Goal: Check status: Check status

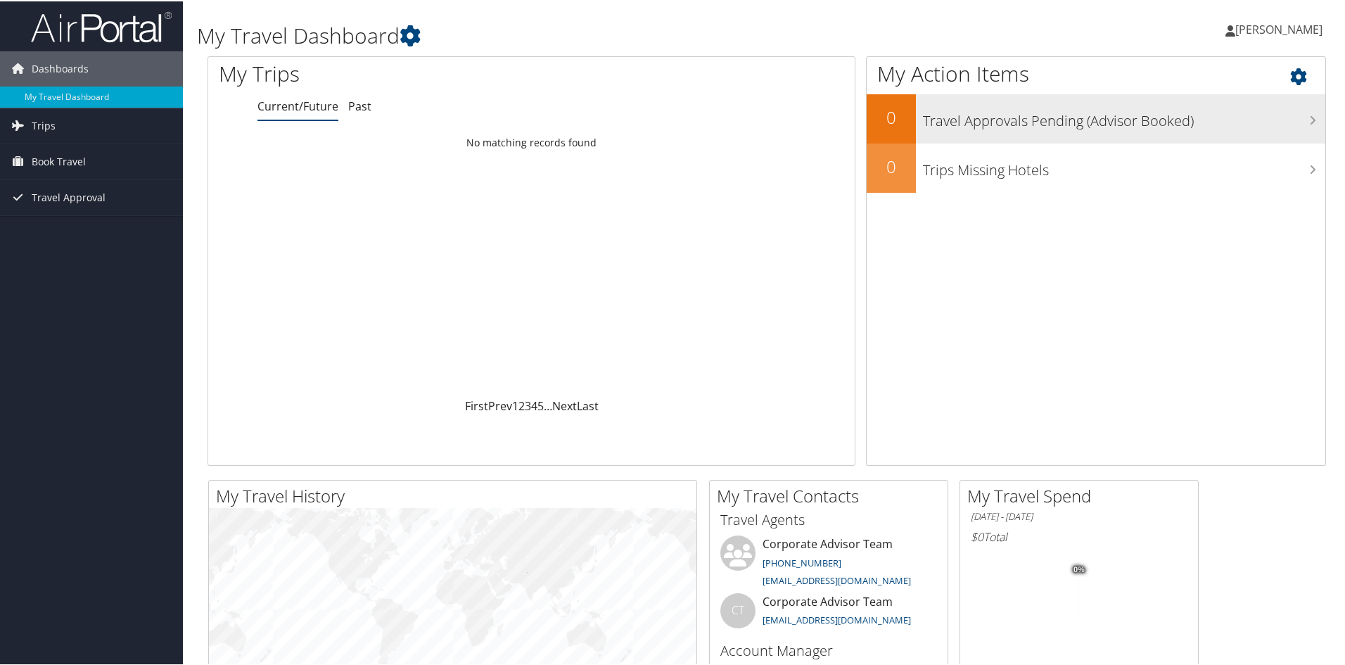
click at [1054, 134] on div "Travel Approvals Pending (Advisor Booked)" at bounding box center [1121, 117] width 410 height 49
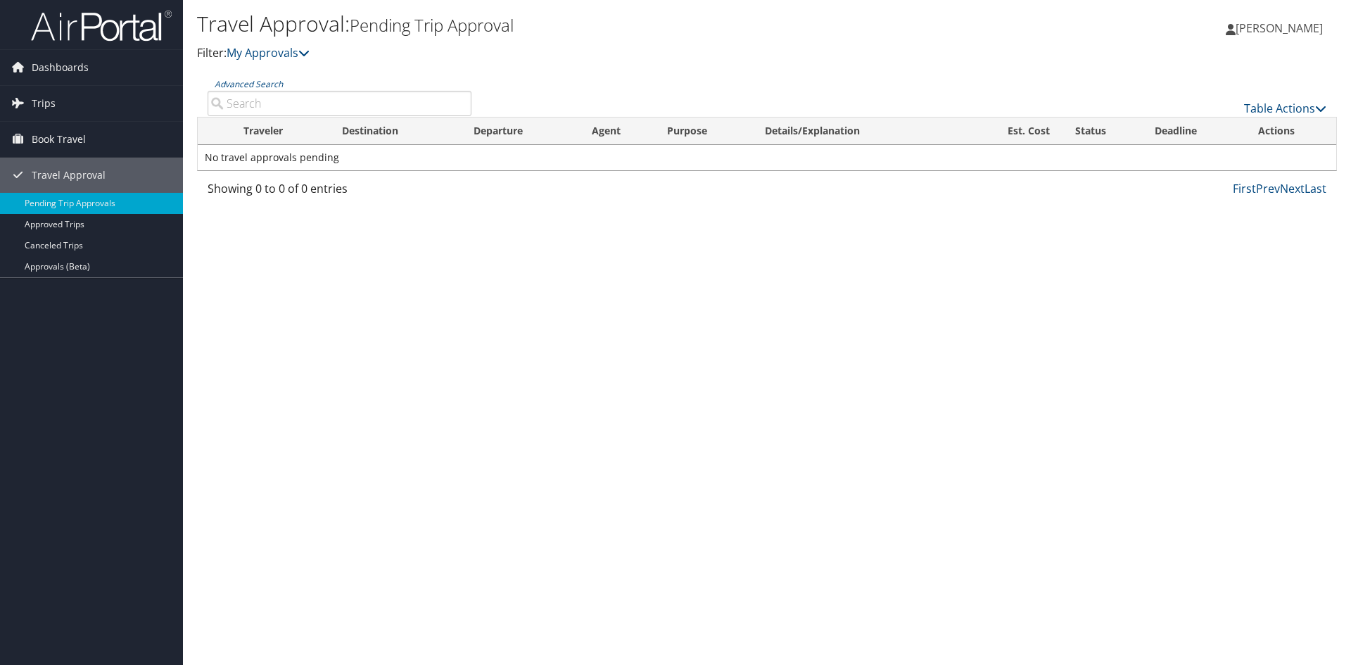
click at [285, 164] on td "No travel approvals pending" at bounding box center [767, 157] width 1139 height 25
click at [42, 223] on link "Approved Trips" at bounding box center [91, 224] width 183 height 21
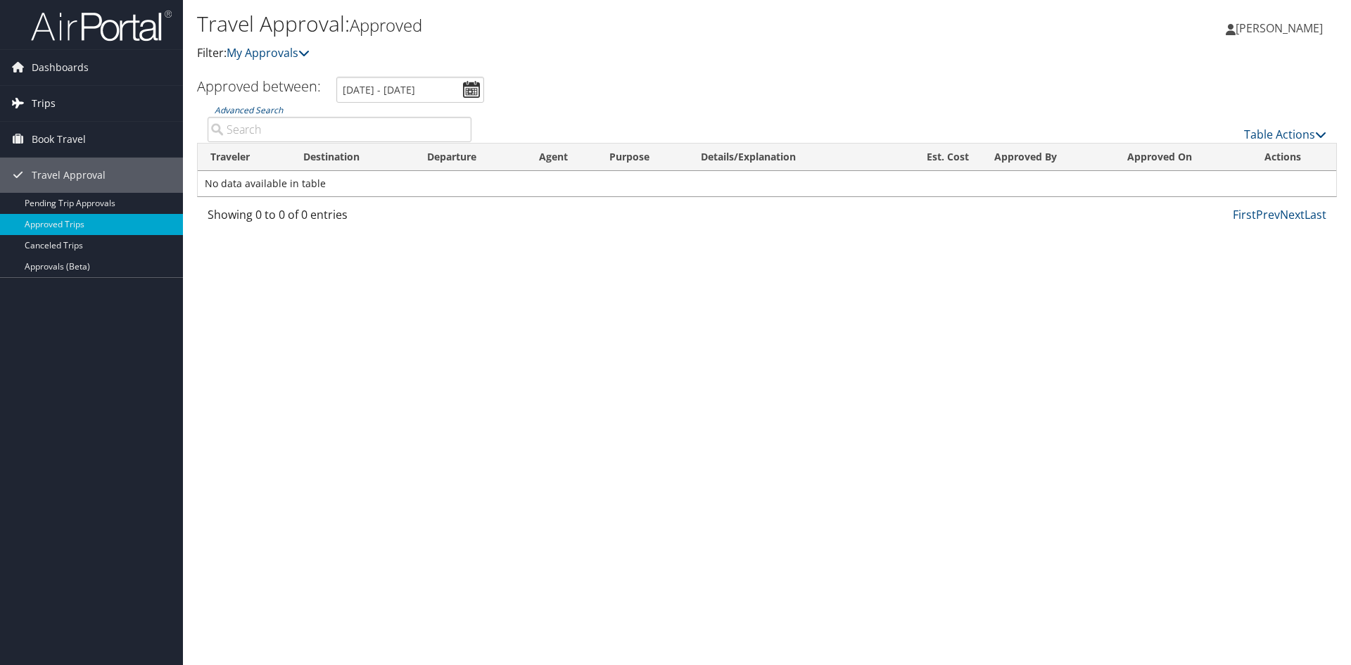
click at [27, 103] on icon at bounding box center [17, 102] width 21 height 21
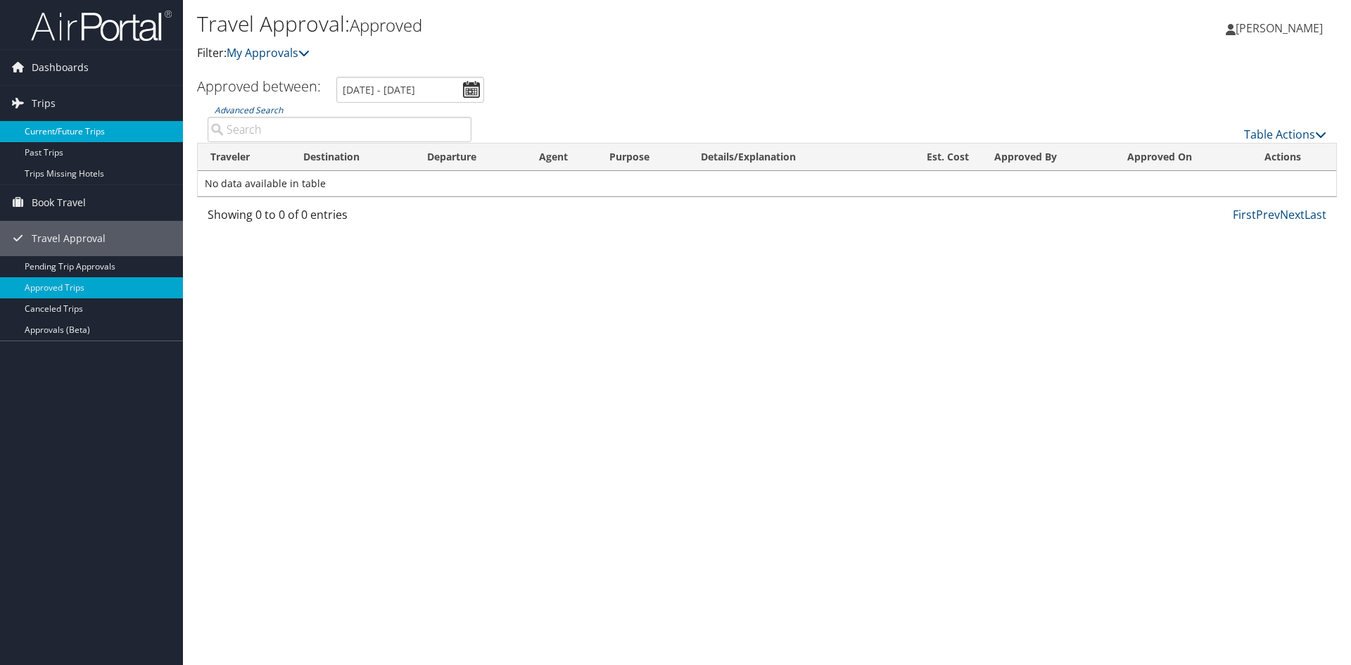
click at [49, 136] on link "Current/Future Trips" at bounding box center [91, 131] width 183 height 21
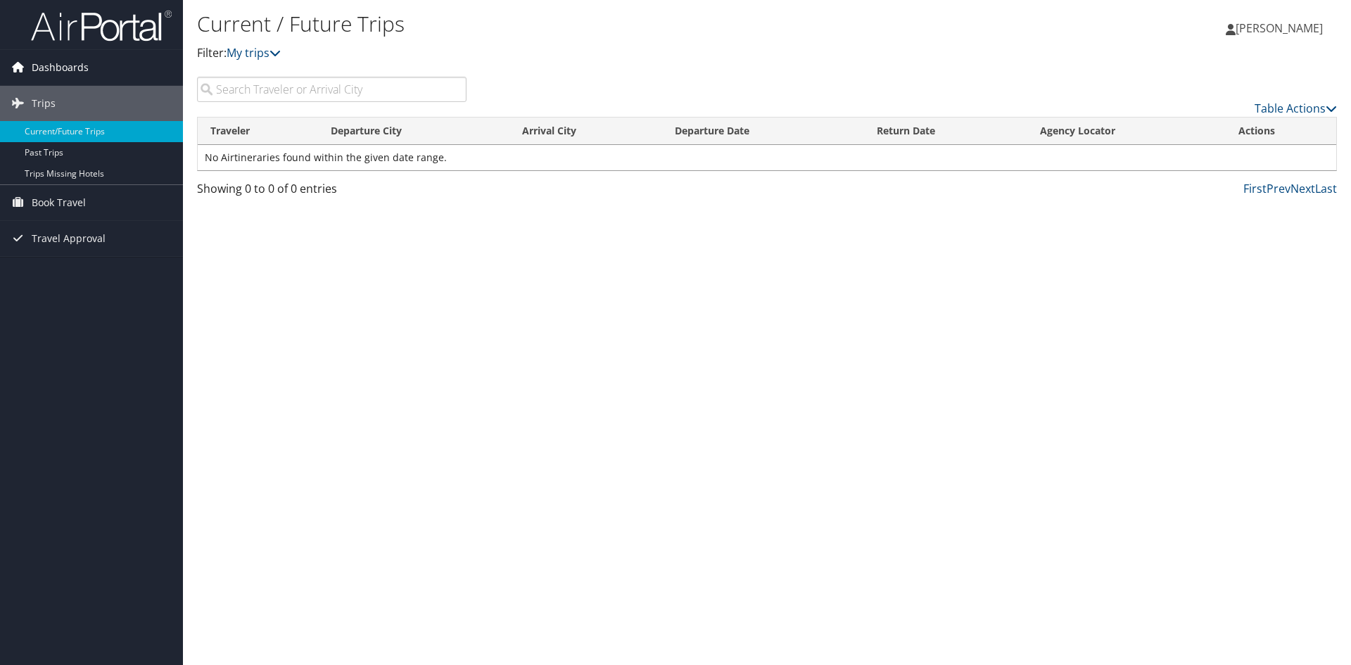
click at [73, 69] on span "Dashboards" at bounding box center [60, 67] width 57 height 35
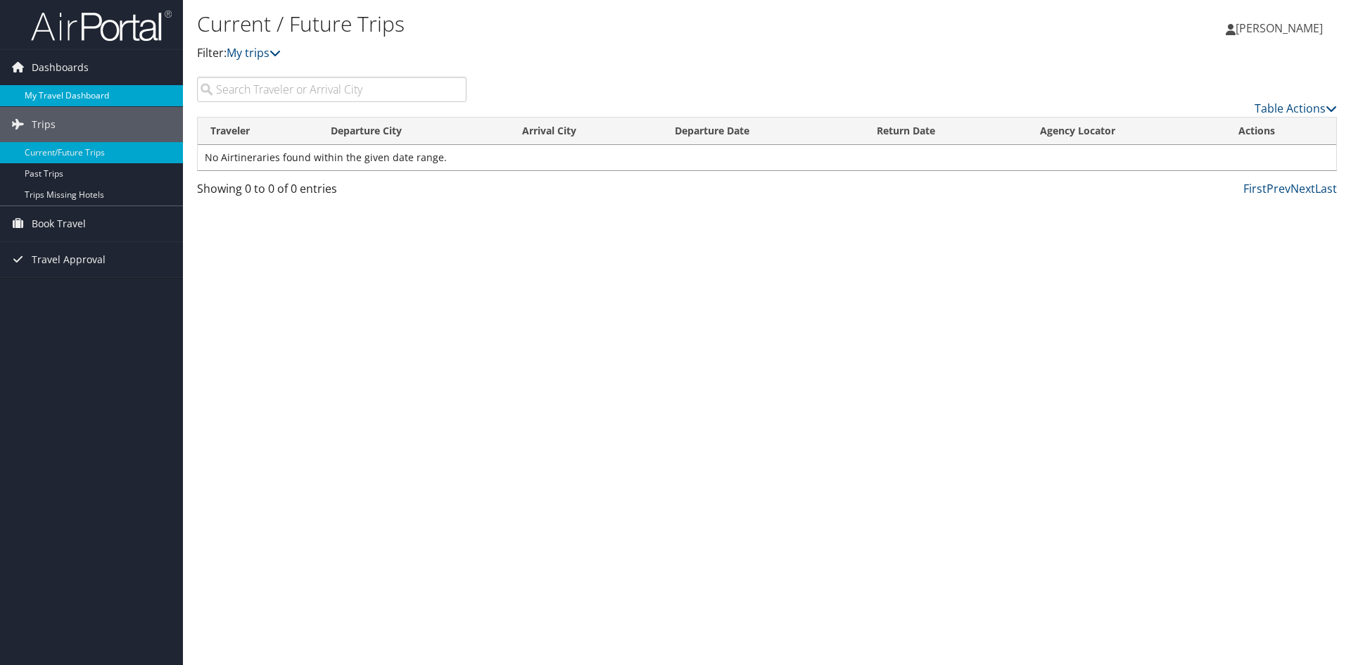
click at [77, 91] on link "My Travel Dashboard" at bounding box center [91, 95] width 183 height 21
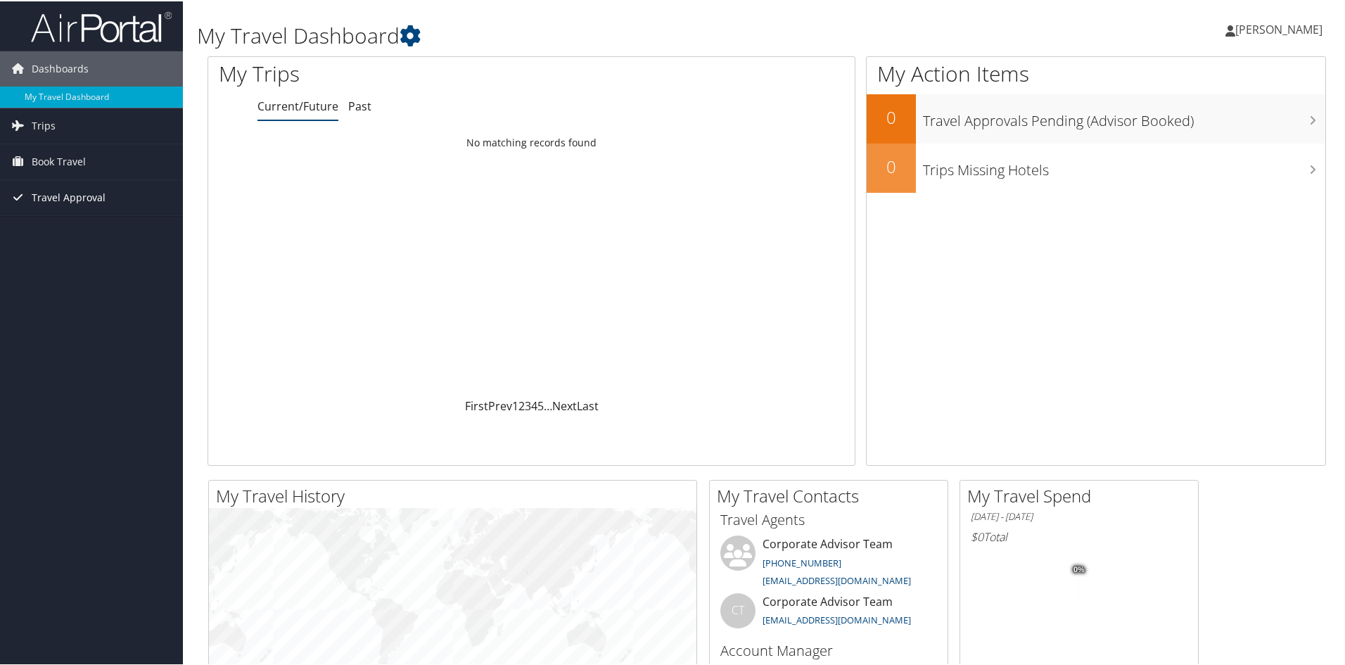
click at [34, 200] on span "Travel Approval" at bounding box center [69, 196] width 74 height 35
click at [33, 321] on div "Dashboards My Travel Dashboard Trips Current/Future Trips Past Trips Trips Miss…" at bounding box center [675, 531] width 1351 height 1063
